Goal: Information Seeking & Learning: Find specific fact

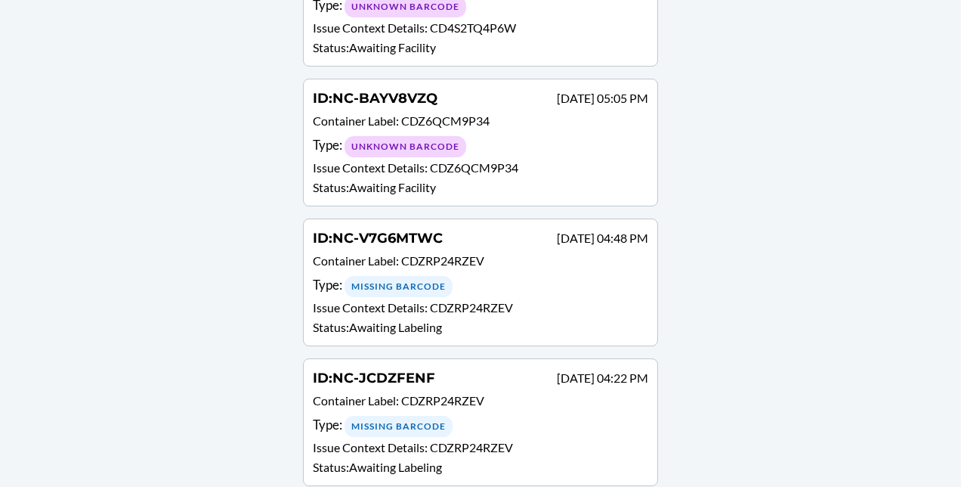
scroll to position [319, 0]
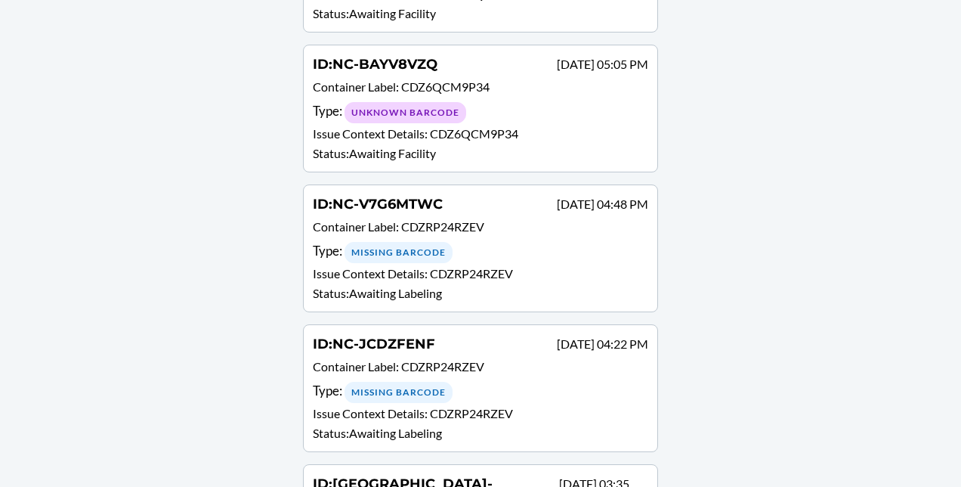
click at [405, 196] on span "NC-V7G6MTWC" at bounding box center [387, 204] width 110 height 17
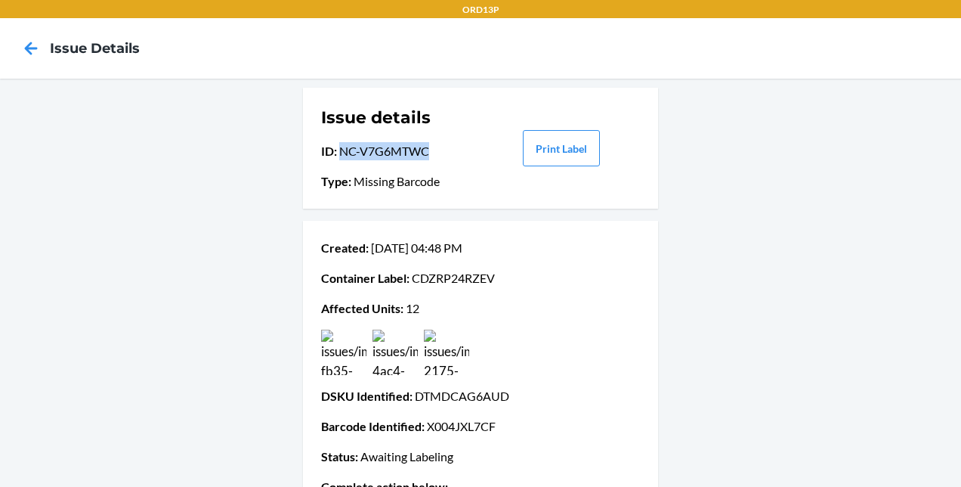
drag, startPoint x: 420, startPoint y: 150, endPoint x: 336, endPoint y: 145, distance: 84.0
click at [336, 145] on p "ID : NC-V7G6MTWC" at bounding box center [400, 151] width 158 height 18
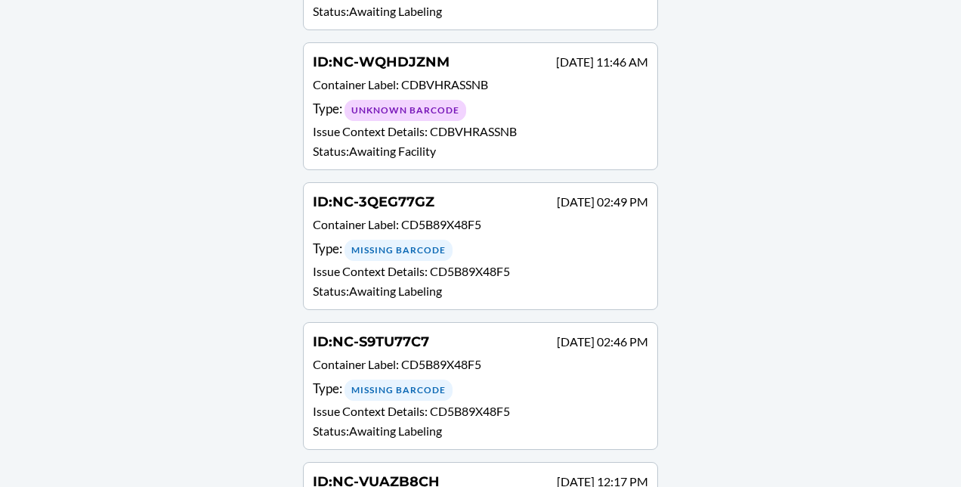
scroll to position [933, 0]
click at [399, 215] on p "Container Label : CD5B89X48F5" at bounding box center [480, 226] width 335 height 22
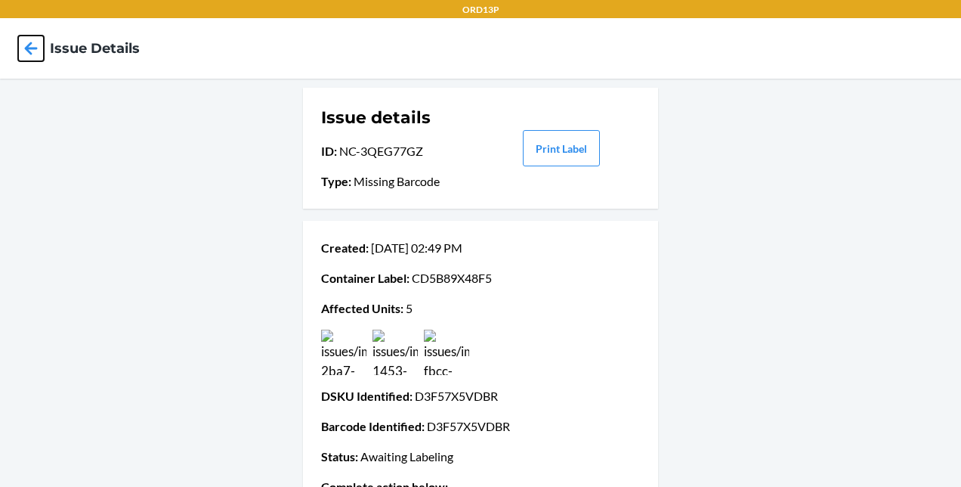
click at [25, 42] on icon at bounding box center [31, 49] width 26 height 26
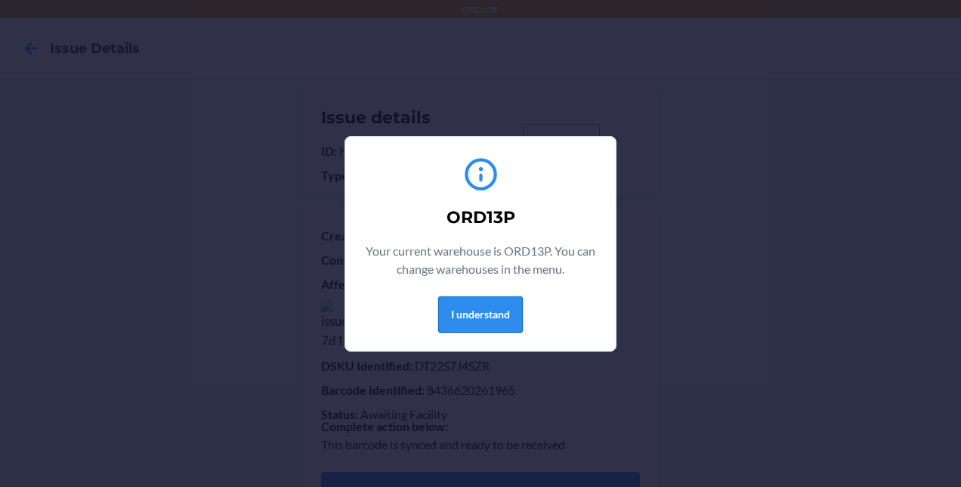
click at [504, 304] on button "I understand" at bounding box center [480, 314] width 85 height 36
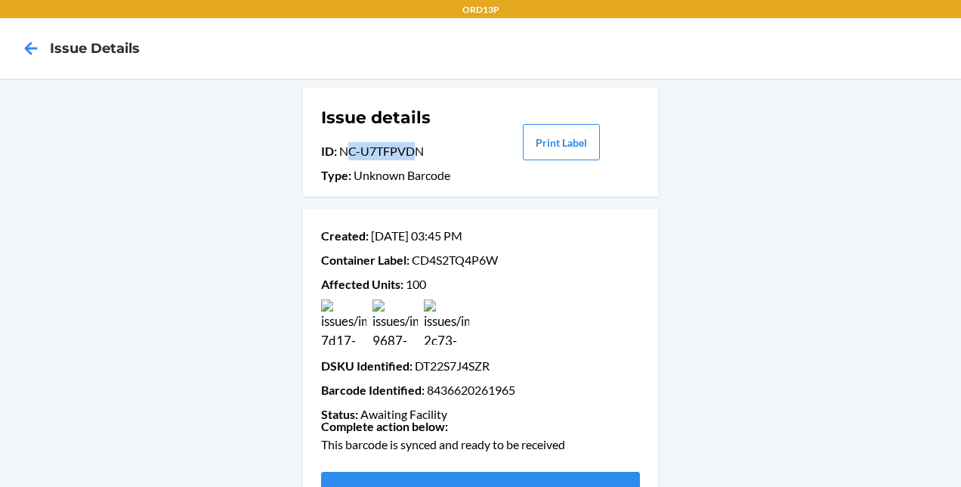
drag, startPoint x: 411, startPoint y: 157, endPoint x: 345, endPoint y: 156, distance: 66.5
click at [345, 156] on p "ID : NC-U7TFPVDN" at bounding box center [400, 151] width 158 height 18
drag, startPoint x: 345, startPoint y: 156, endPoint x: 459, endPoint y: 171, distance: 115.1
click at [459, 171] on p "Type : Unknown Barcode" at bounding box center [400, 175] width 158 height 18
drag, startPoint x: 425, startPoint y: 144, endPoint x: 331, endPoint y: 148, distance: 93.8
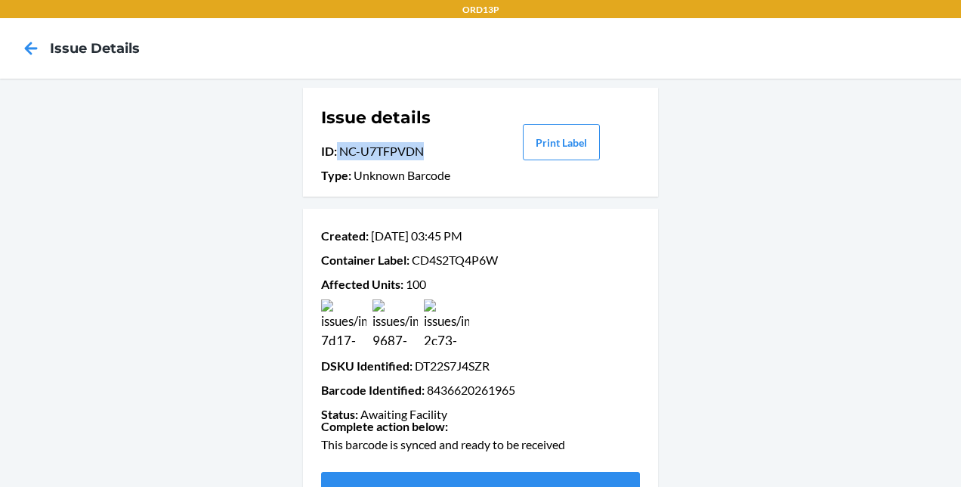
click at [331, 148] on p "ID : NC-U7TFPVDN" at bounding box center [400, 151] width 158 height 18
copy p "NC-U7TFPVDN"
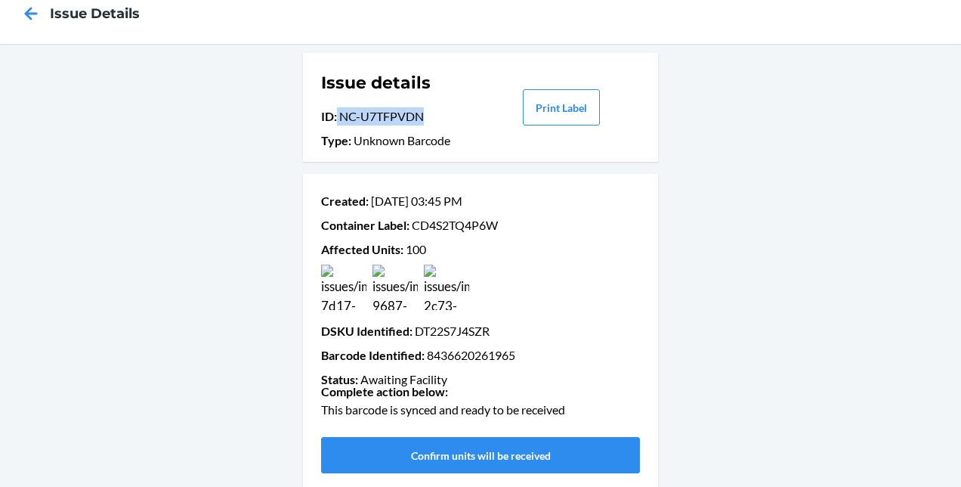
scroll to position [48, 0]
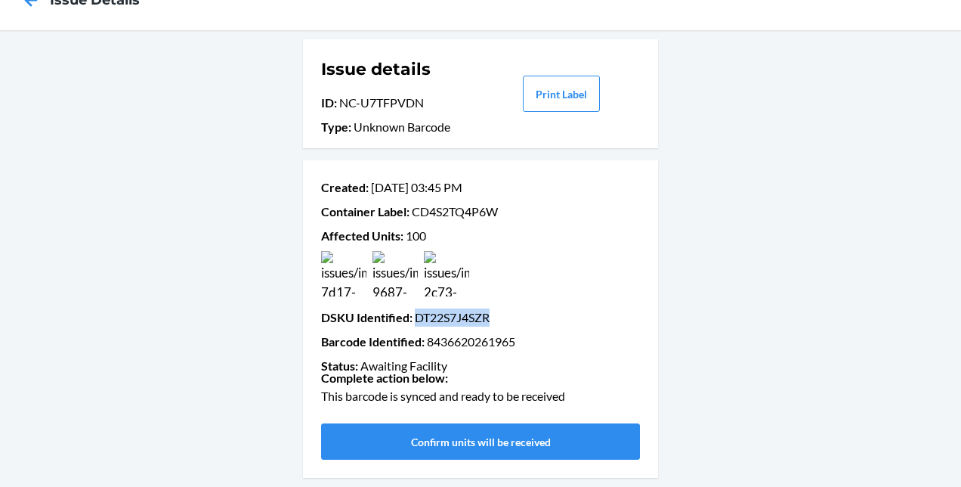
drag, startPoint x: 488, startPoint y: 322, endPoint x: 409, endPoint y: 322, distance: 79.3
click at [409, 322] on p "DSKU Identified : DT22S7J4SZR" at bounding box center [480, 317] width 319 height 18
copy p "DT22S7J4SZR"
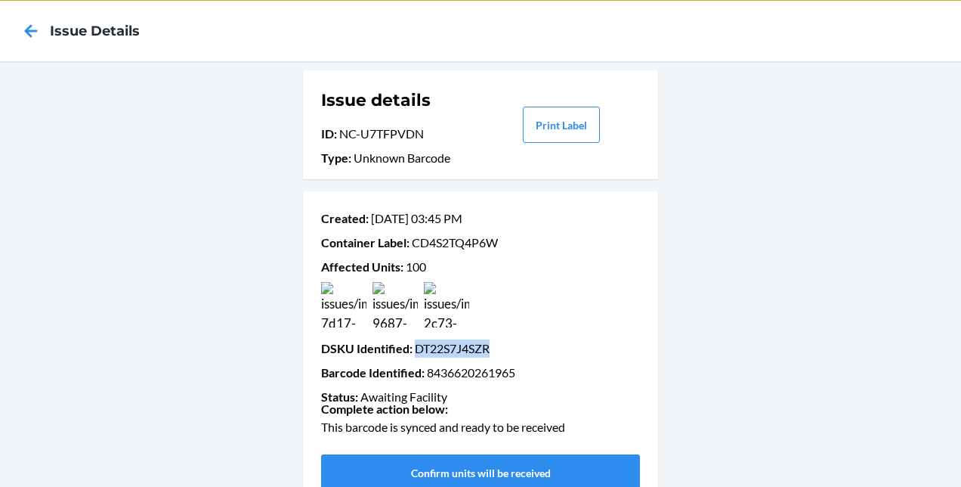
scroll to position [17, 0]
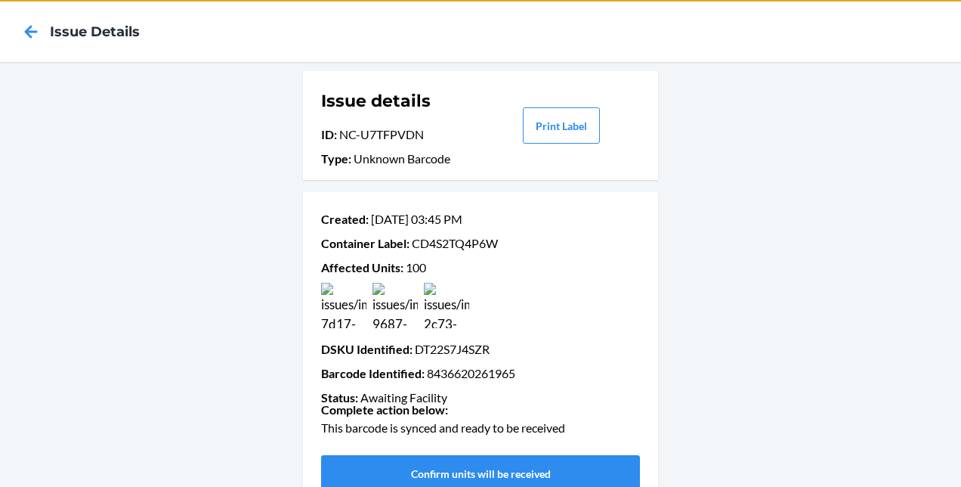
click at [435, 109] on h1 "Issue details" at bounding box center [400, 101] width 158 height 24
drag, startPoint x: 422, startPoint y: 134, endPoint x: 335, endPoint y: 134, distance: 87.6
click at [335, 134] on p "ID : NC-U7TFPVDN" at bounding box center [400, 134] width 158 height 18
copy p "NC-U7TFPVDN"
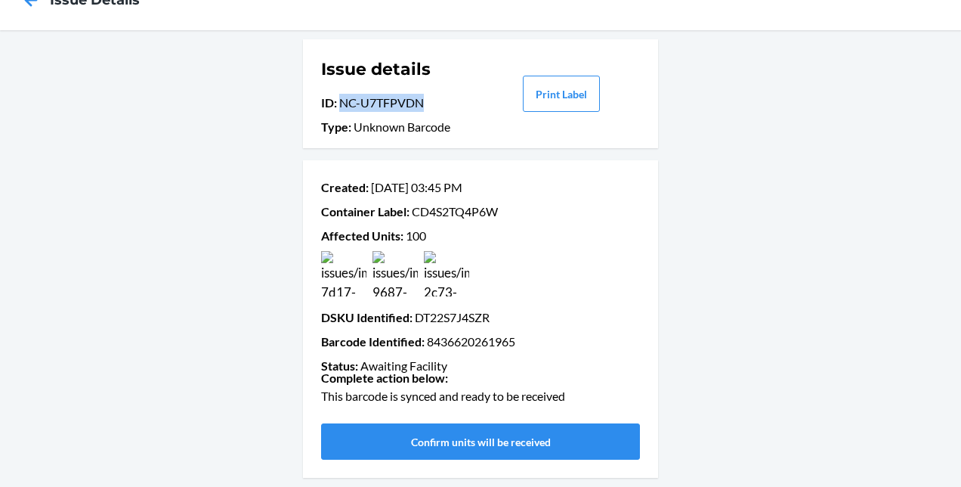
scroll to position [0, 0]
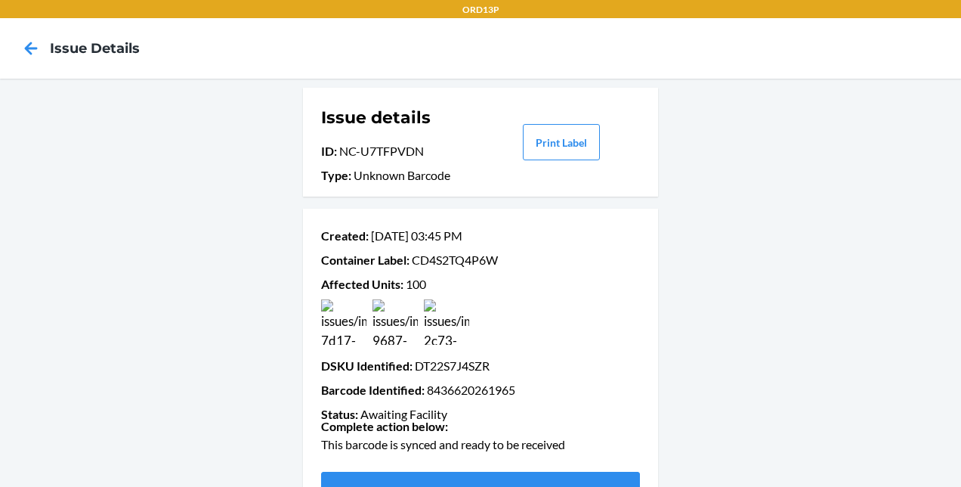
drag, startPoint x: 527, startPoint y: 23, endPoint x: 266, endPoint y: 67, distance: 264.4
click at [266, 67] on nav "Issue details" at bounding box center [480, 48] width 961 height 60
